Goal: Use online tool/utility: Use online tool/utility

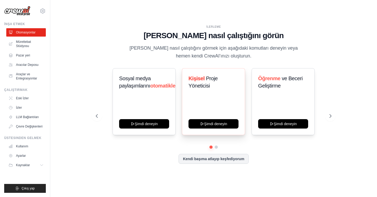
click at [207, 93] on div "Kişisel Proje Yöneticisi" at bounding box center [214, 84] width 50 height 19
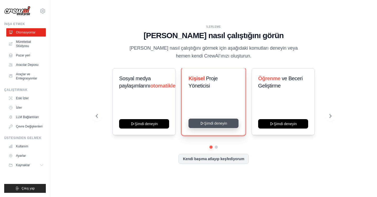
click at [207, 124] on button "Şimdi deneyin" at bounding box center [214, 123] width 50 height 9
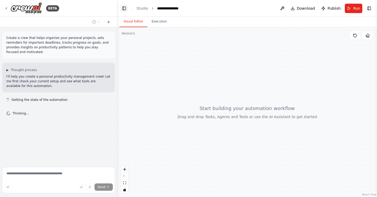
click at [124, 10] on button "Toggle Left Sidebar" at bounding box center [123, 8] width 7 height 7
